Goal: Transaction & Acquisition: Purchase product/service

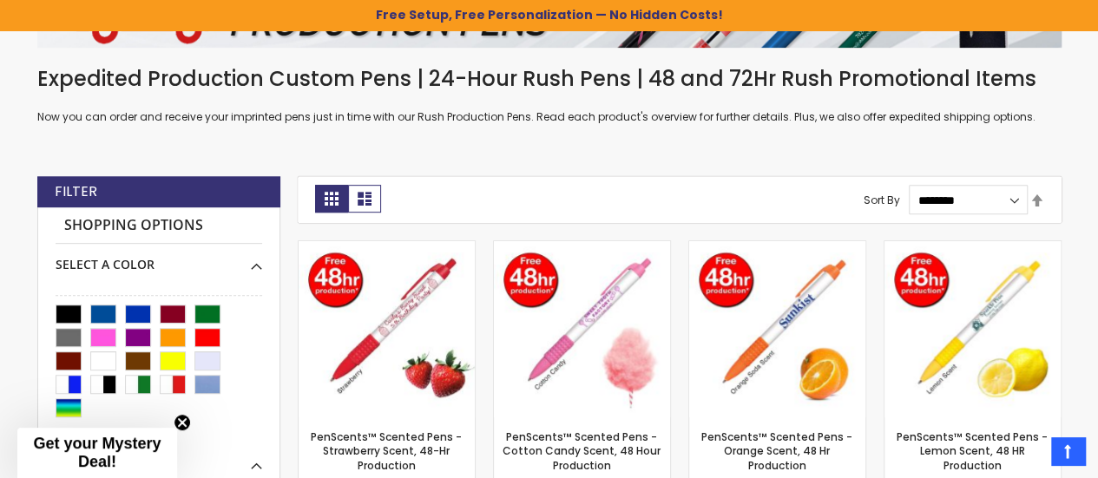
scroll to position [378, 0]
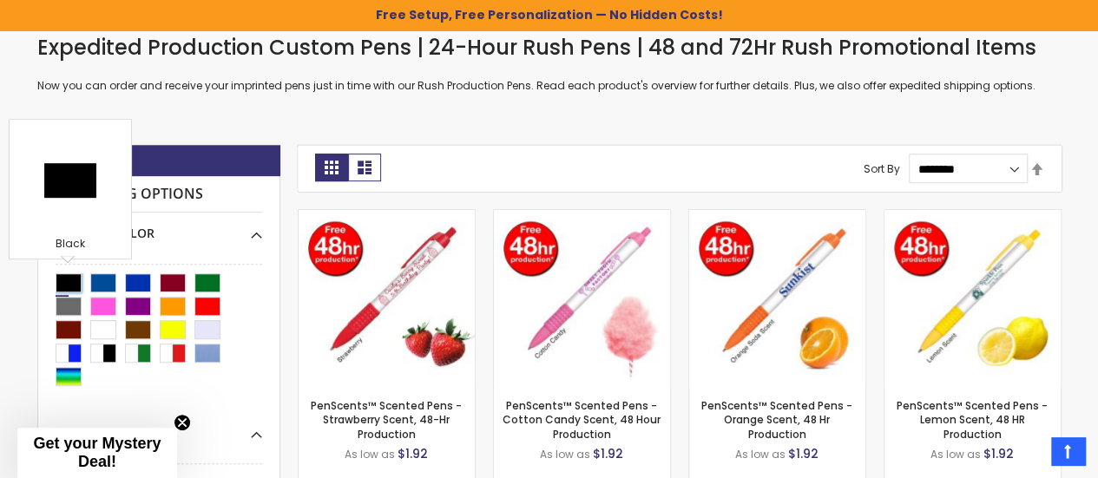
click at [65, 279] on div "Black" at bounding box center [69, 282] width 26 height 19
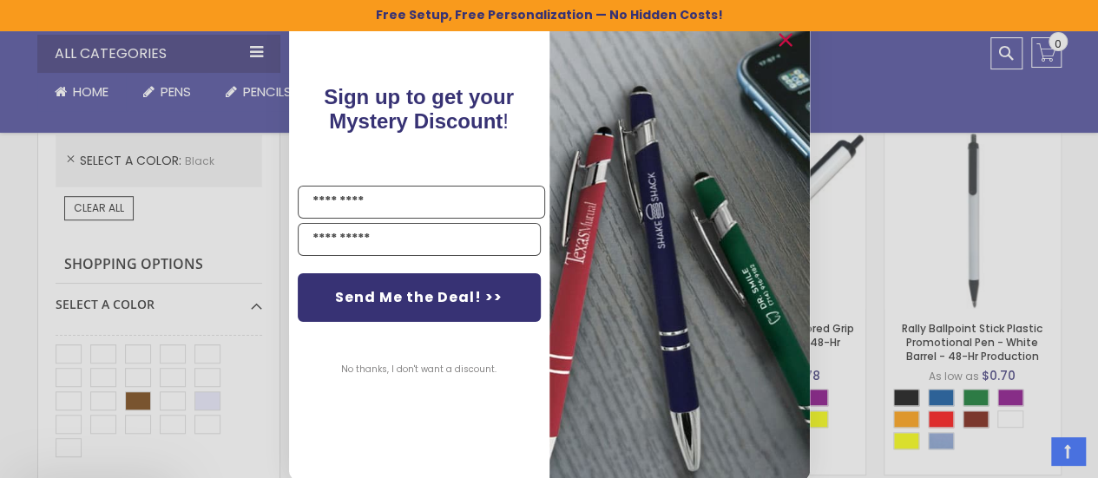
scroll to position [552, 0]
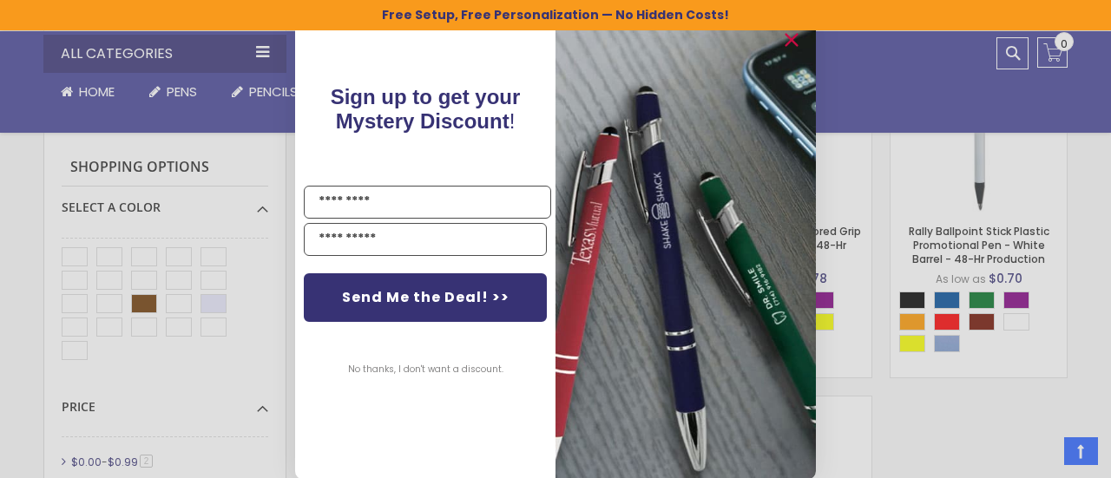
click at [717, 148] on img "POPUP Form" at bounding box center [686, 248] width 260 height 463
click at [516, 68] on div "Sign up to get your Mystery Discount ! Name Email Send Me the Deal! >> No thank…" at bounding box center [425, 239] width 260 height 445
drag, startPoint x: 486, startPoint y: 101, endPoint x: 498, endPoint y: 101, distance: 12.2
click at [489, 101] on span "Sign up to get your Mystery Discount" at bounding box center [426, 109] width 190 height 48
click at [677, 189] on img "POPUP Form" at bounding box center [686, 248] width 260 height 463
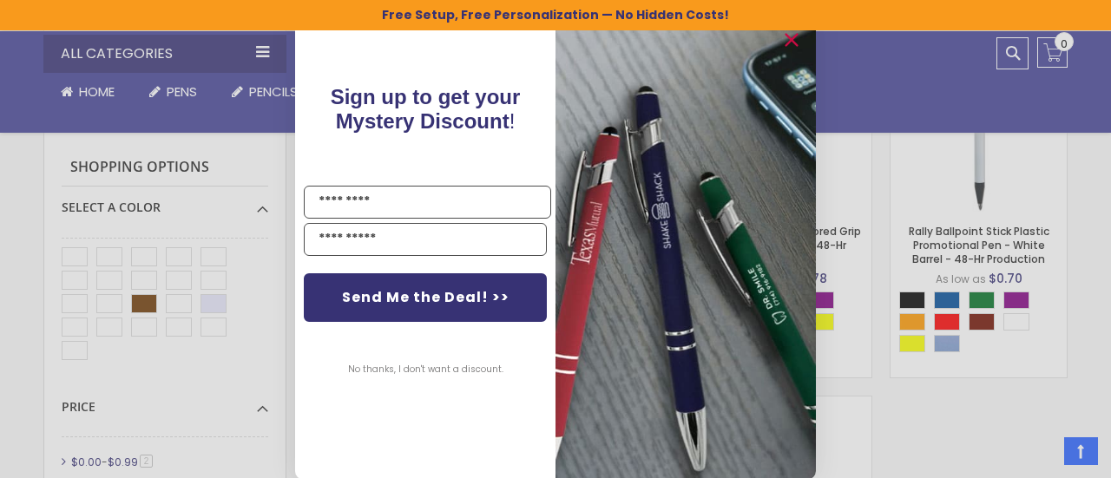
click at [677, 189] on img "POPUP Form" at bounding box center [686, 248] width 260 height 463
click at [236, 141] on div "Close dialog Sign up to get your Mystery Discount ! Name Email Send Me the Deal…" at bounding box center [555, 239] width 1111 height 478
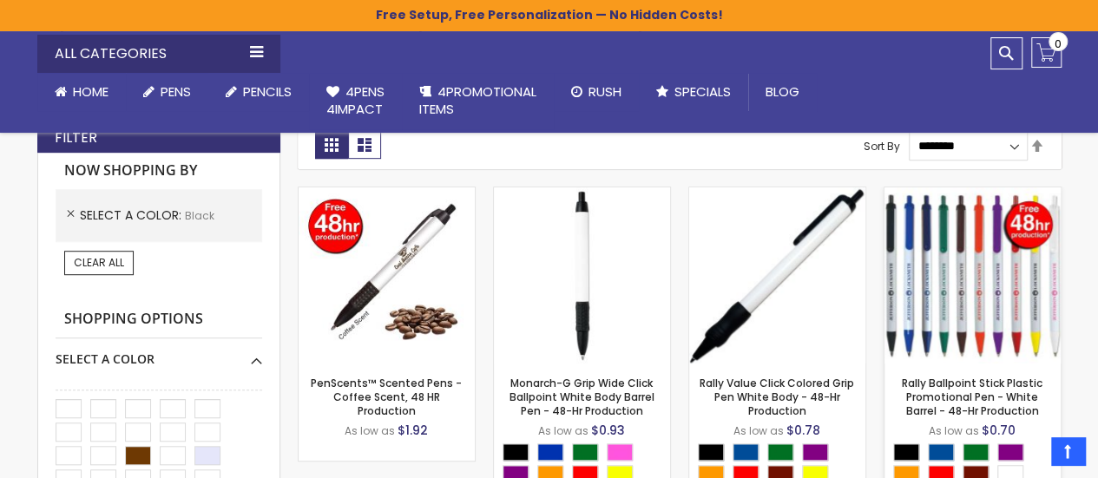
scroll to position [378, 0]
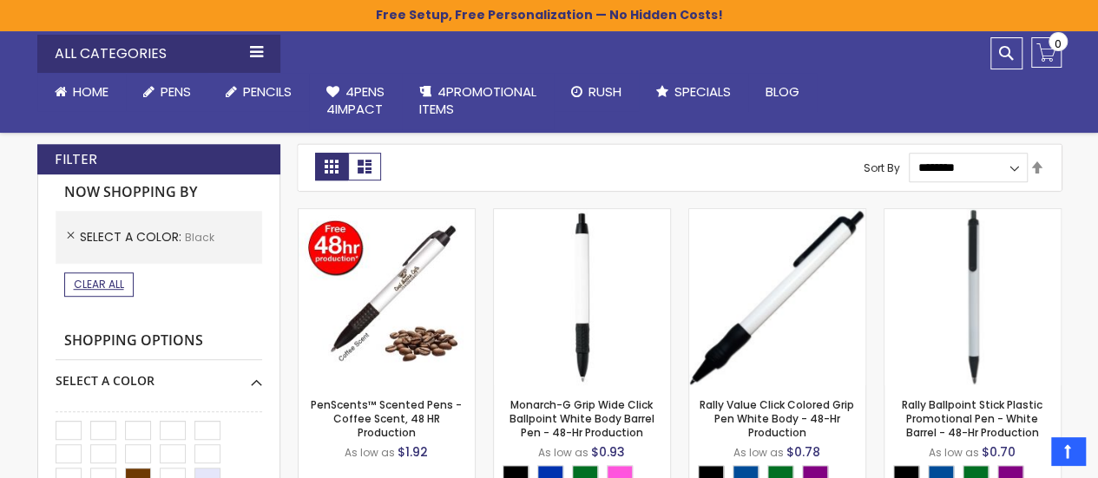
click at [122, 280] on span "Clear All" at bounding box center [99, 284] width 50 height 15
